Goal: Navigation & Orientation: Find specific page/section

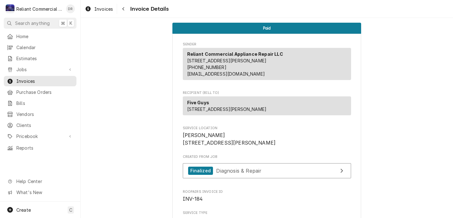
click at [245, 118] on div "Five Guys [STREET_ADDRESS][PERSON_NAME]" at bounding box center [267, 106] width 168 height 21
click at [26, 35] on span "Home" at bounding box center [44, 36] width 57 height 7
